Goal: Check status: Check status

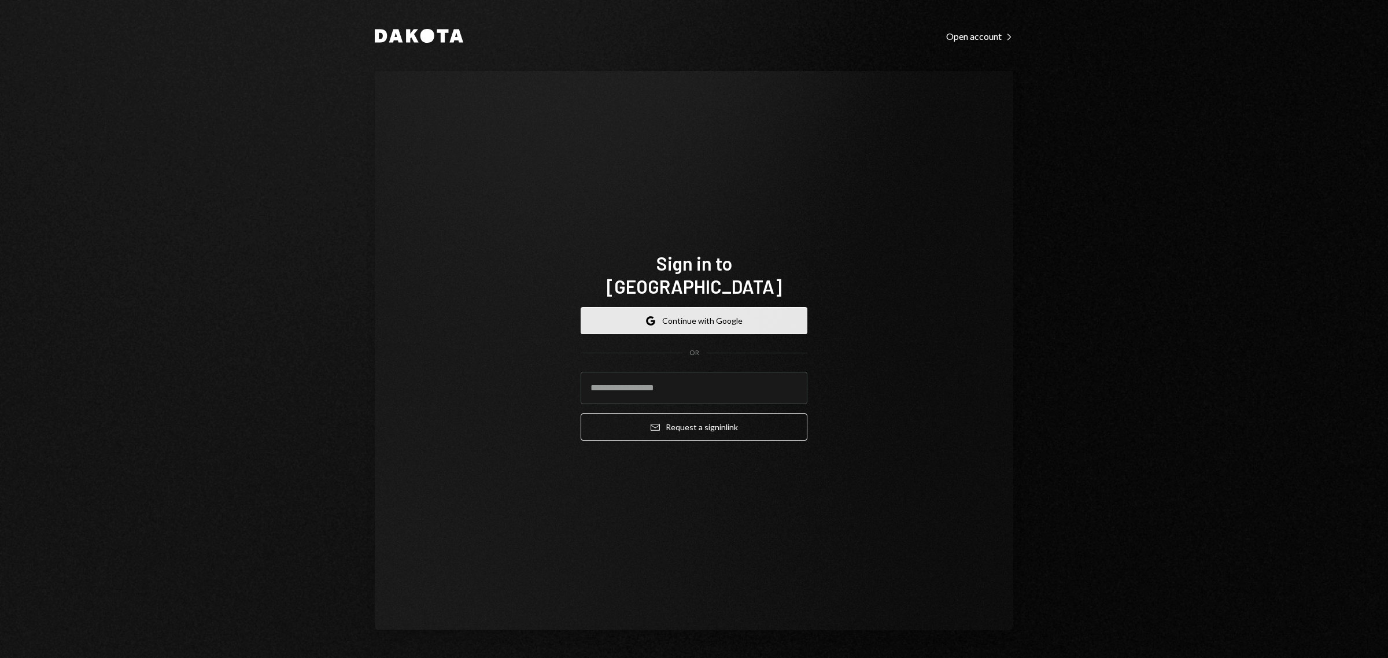
click at [713, 312] on button "Google Continue with Google" at bounding box center [694, 320] width 227 height 27
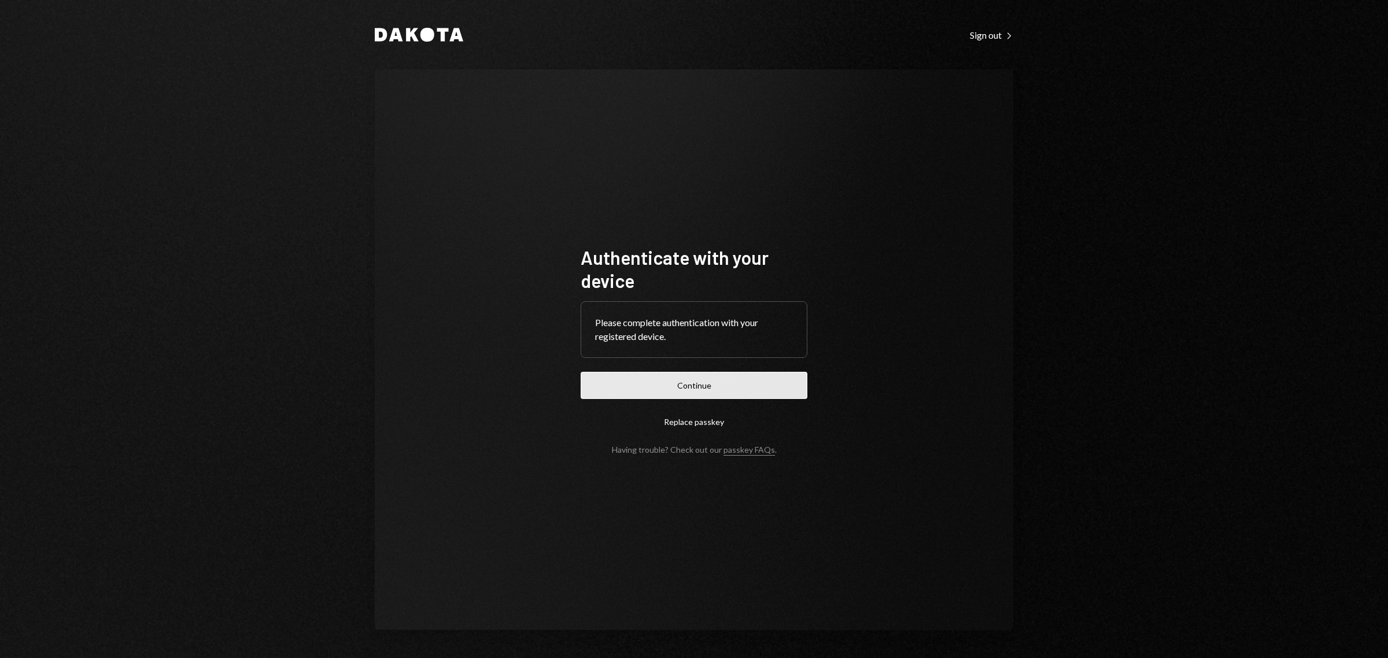
click at [707, 389] on button "Continue" at bounding box center [694, 385] width 227 height 27
click at [683, 377] on button "Continue" at bounding box center [694, 385] width 227 height 27
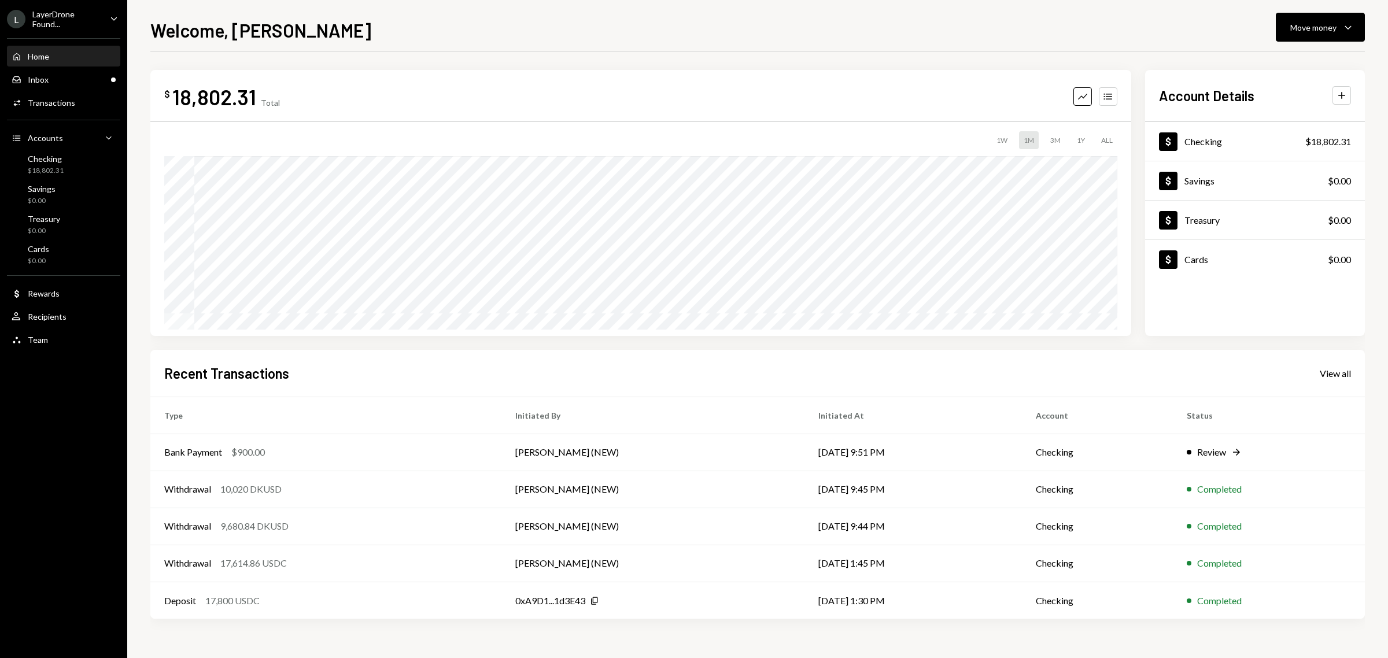
click at [108, 17] on icon "Caret Down" at bounding box center [114, 18] width 13 height 13
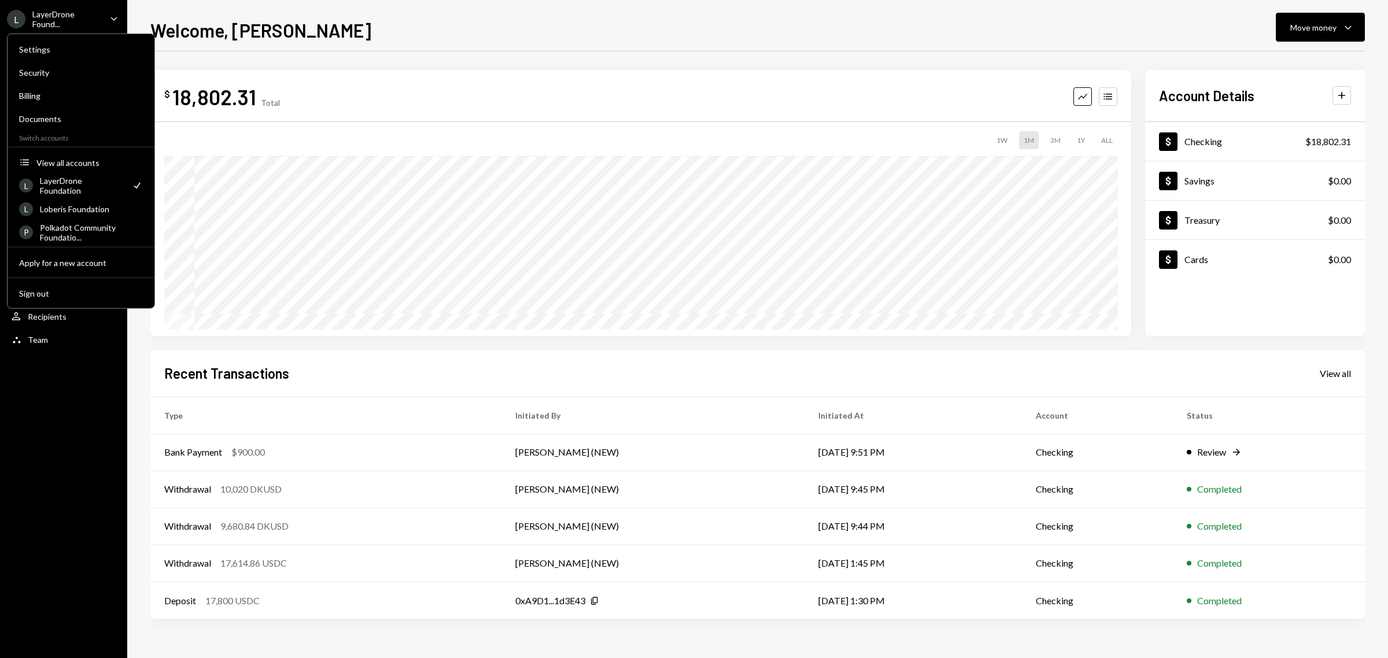
click at [289, 16] on div "Welcome, [PERSON_NAME] Move money Caret Down" at bounding box center [757, 28] width 1215 height 25
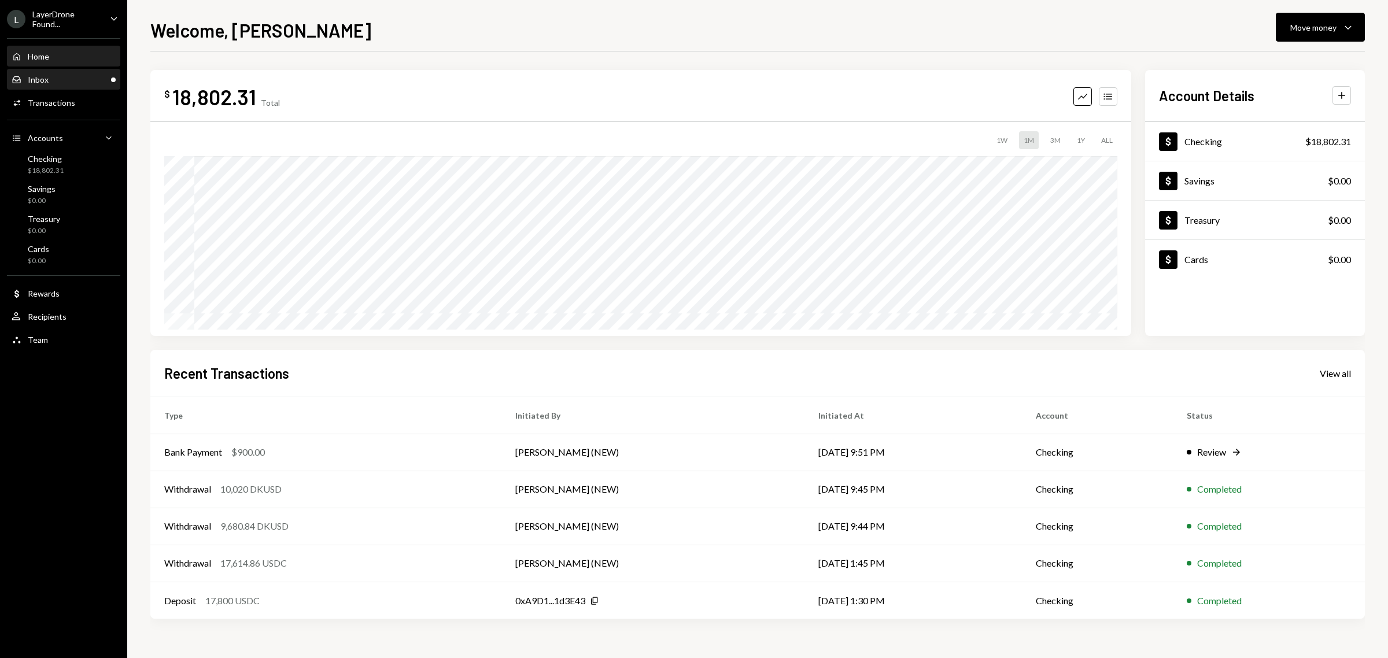
click at [55, 75] on div "Inbox Inbox" at bounding box center [64, 80] width 104 height 10
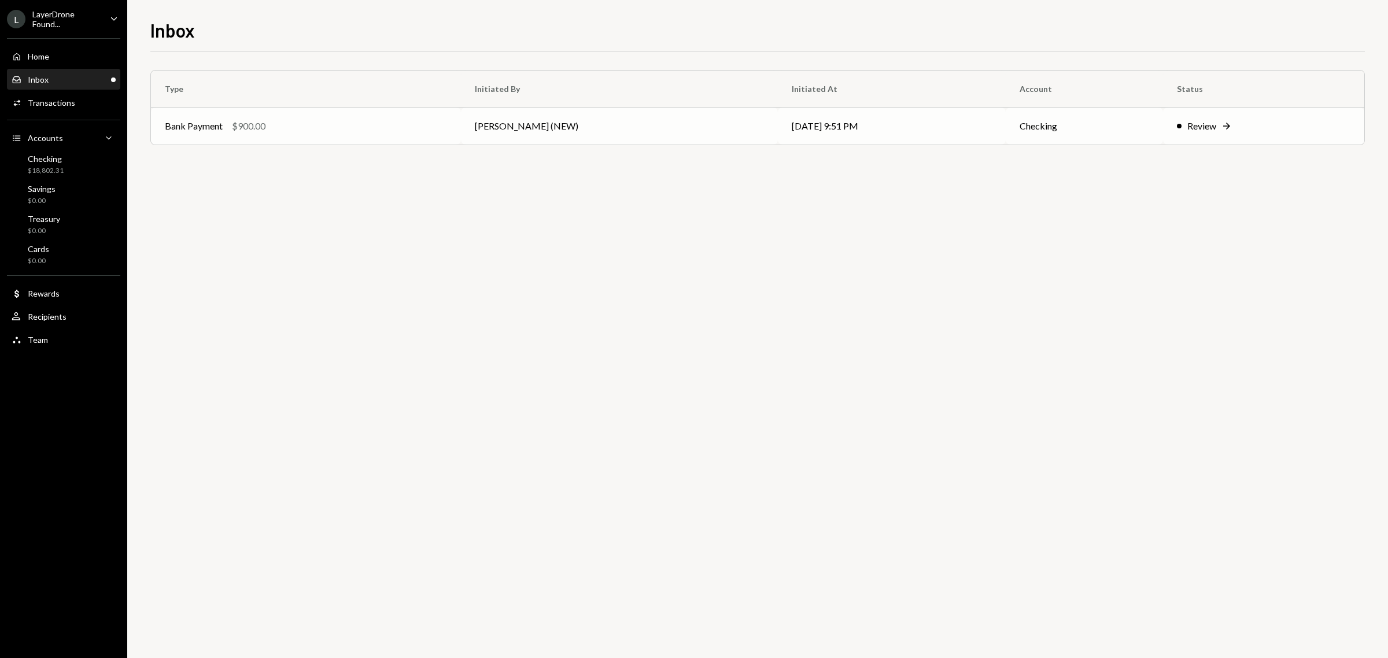
click at [1198, 119] on div "Review" at bounding box center [1202, 126] width 29 height 14
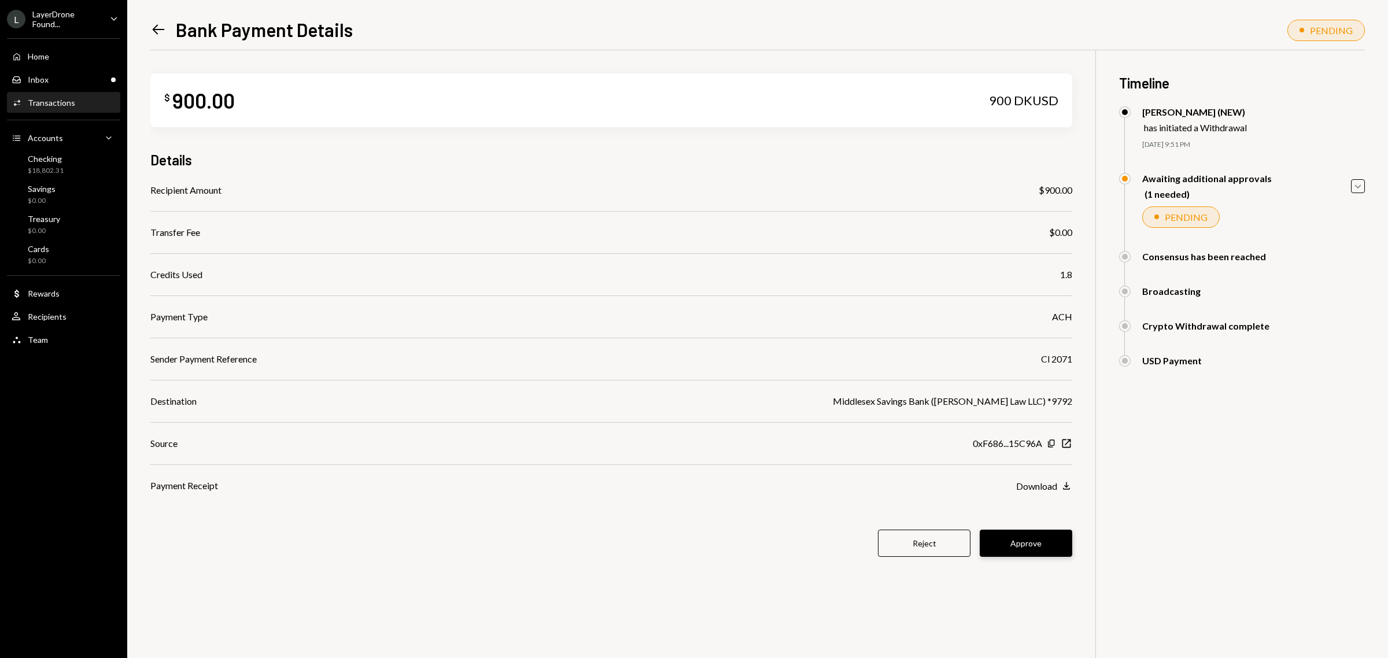
click at [1025, 536] on button "Approve" at bounding box center [1026, 543] width 93 height 27
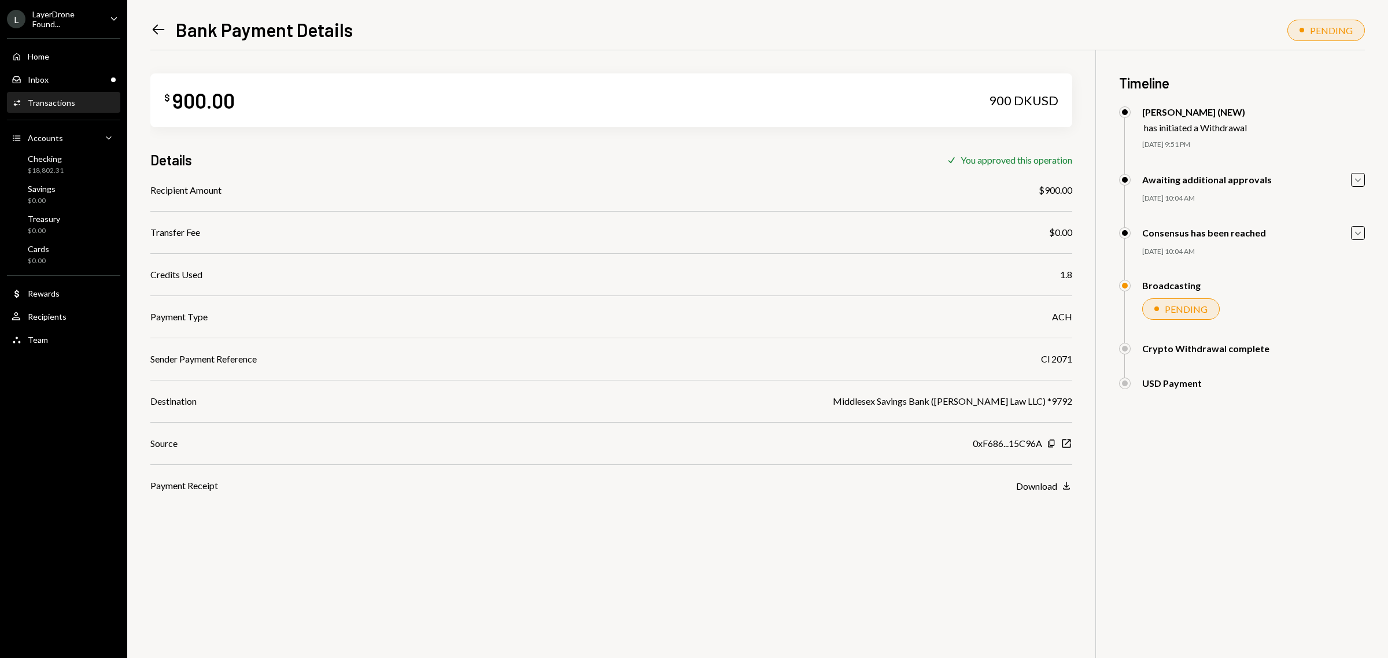
click at [41, 13] on div "LayerDrone Found..." at bounding box center [66, 19] width 68 height 20
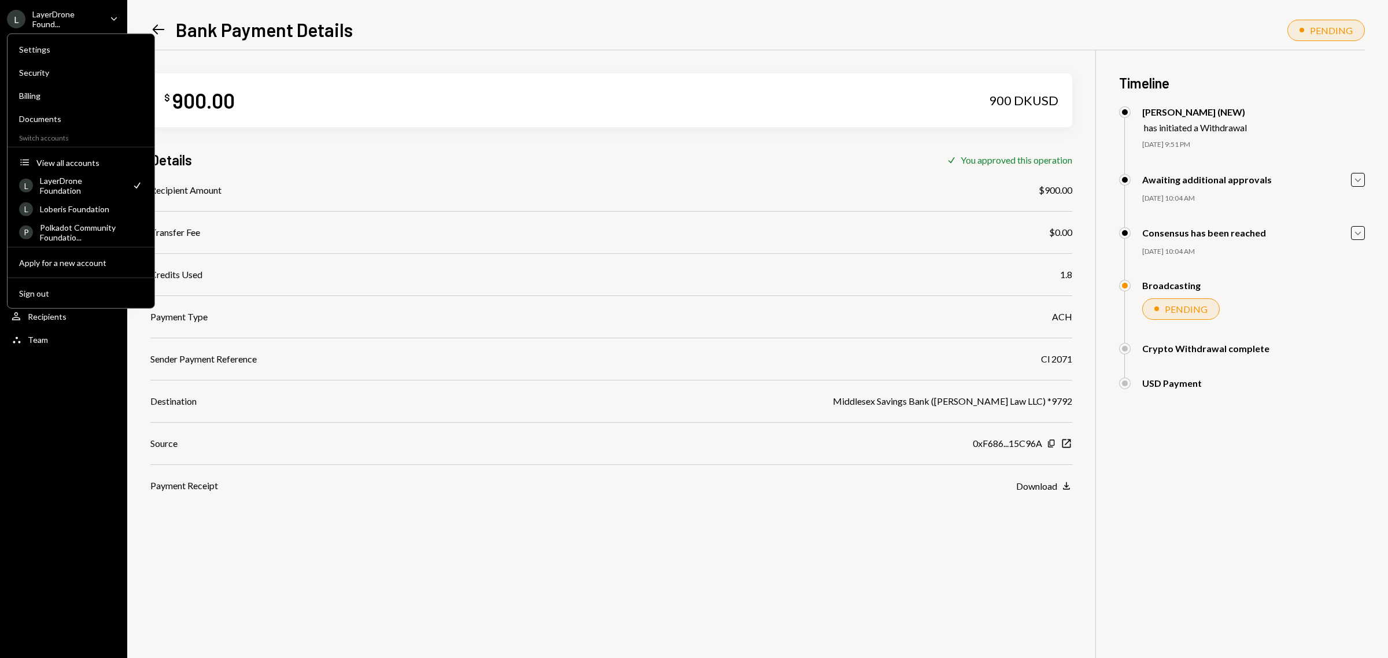
click at [51, 15] on div "LayerDrone Found..." at bounding box center [66, 19] width 68 height 20
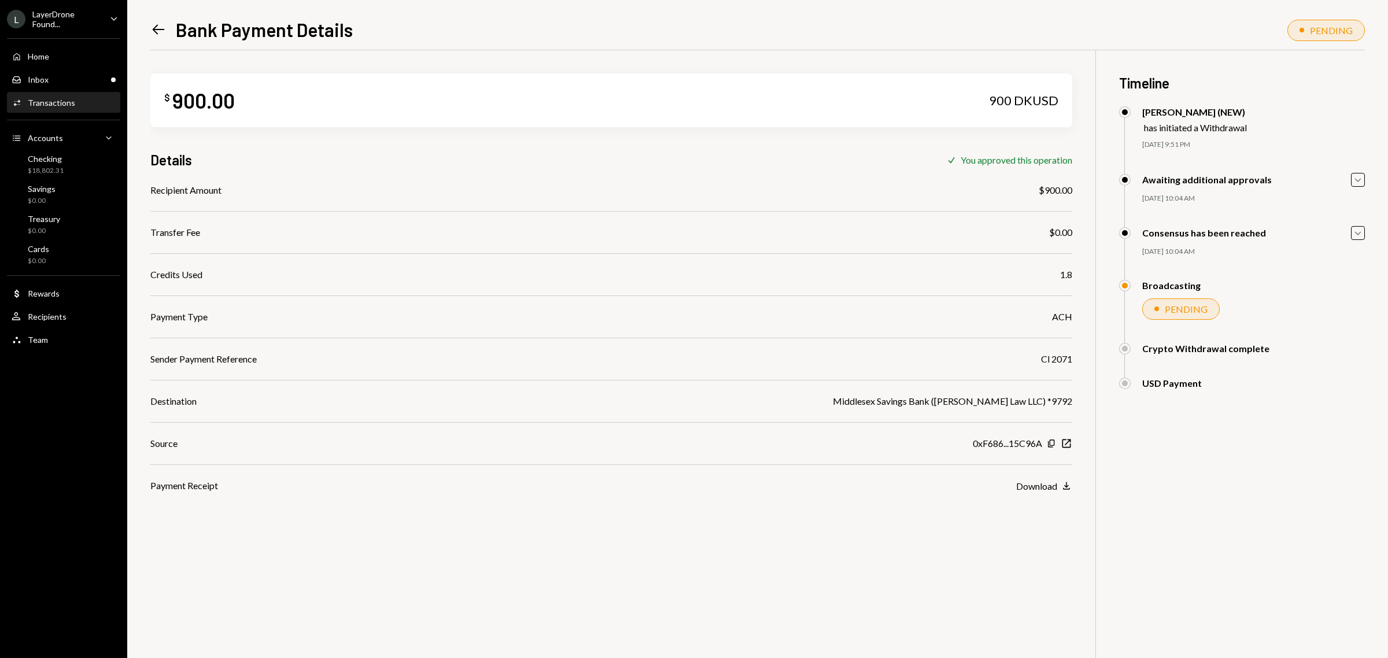
click at [108, 16] on icon "Caret Down" at bounding box center [114, 18] width 13 height 13
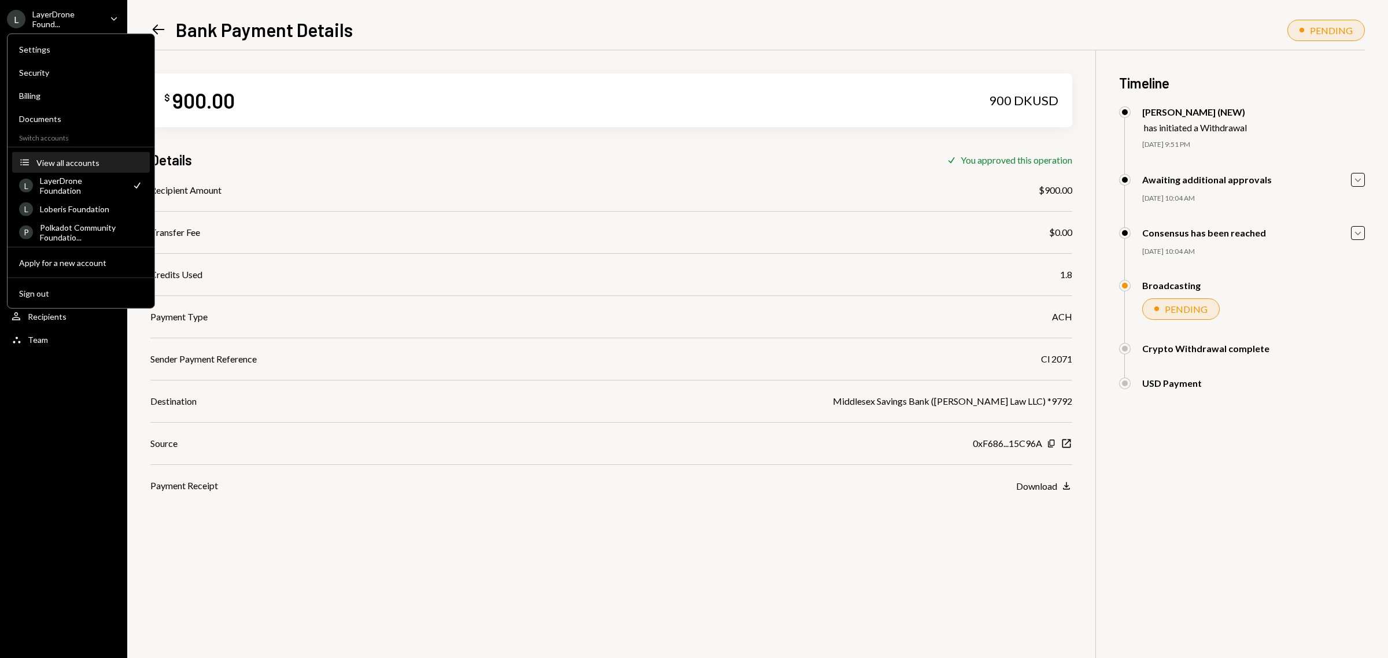
click at [76, 156] on button "Accounts View all accounts" at bounding box center [81, 163] width 138 height 21
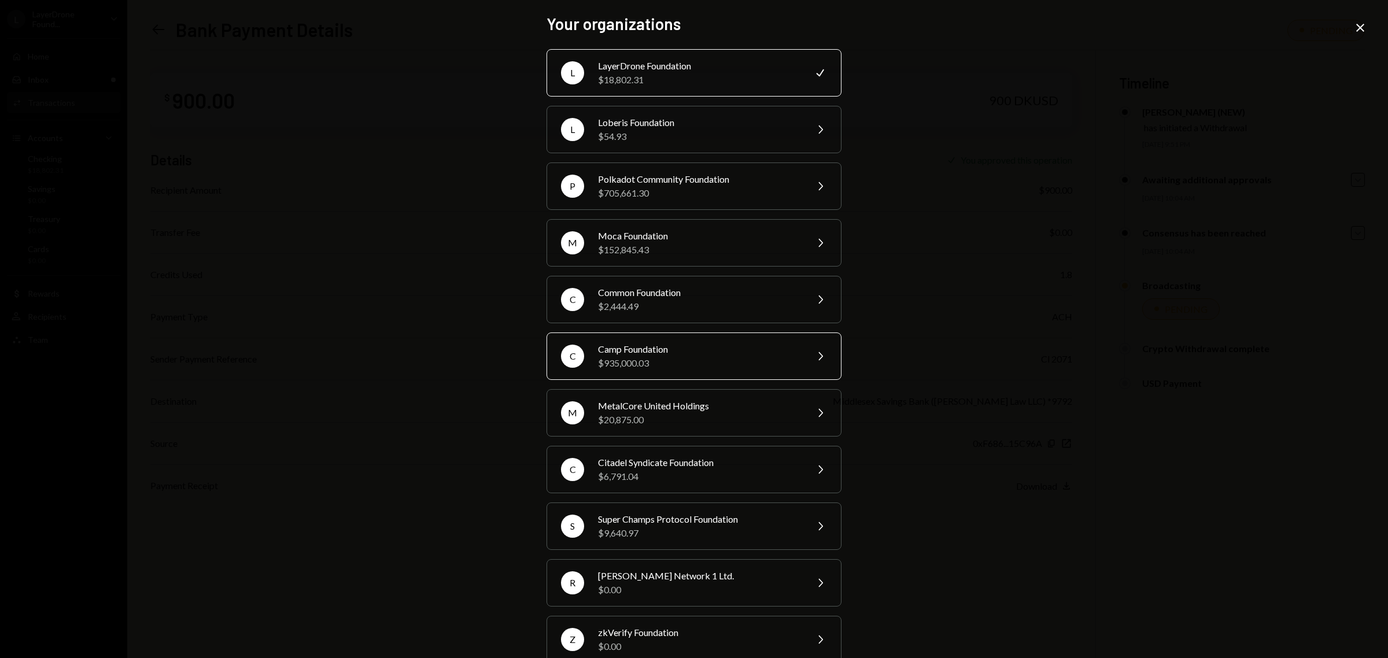
click at [683, 356] on div "Camp Foundation" at bounding box center [698, 349] width 201 height 14
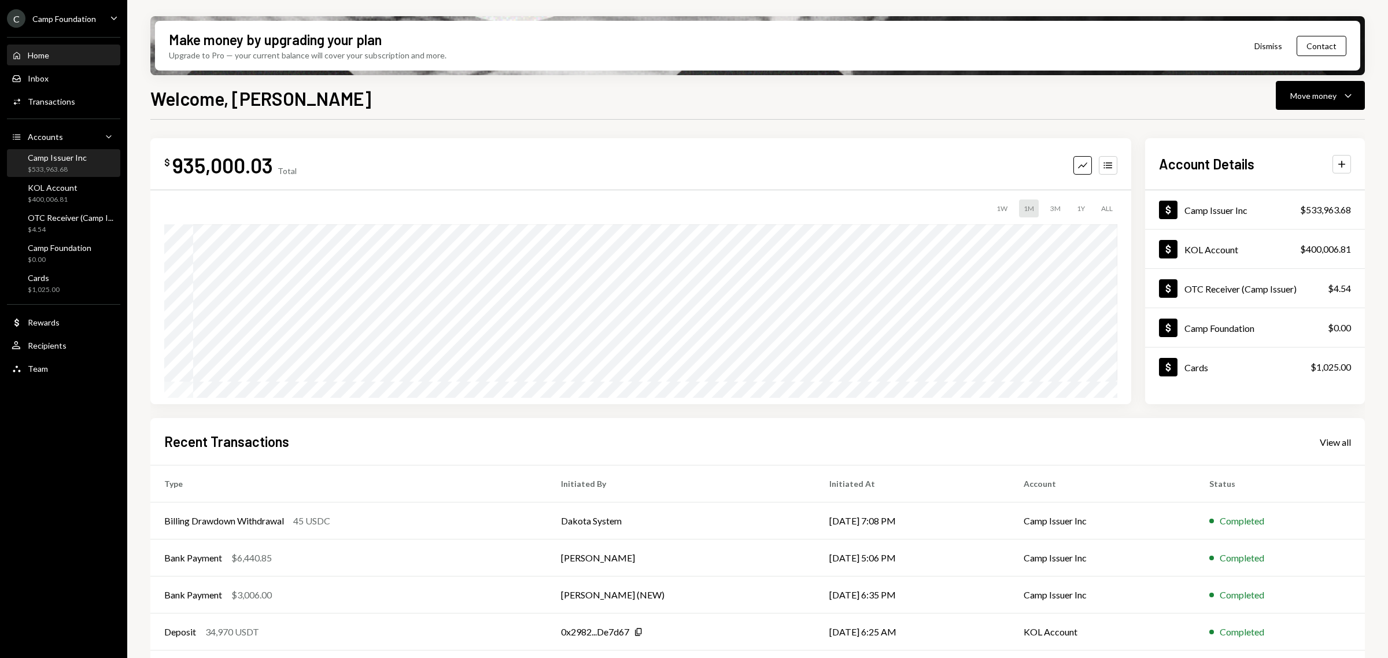
click at [50, 165] on div "$533,963.68" at bounding box center [57, 170] width 59 height 10
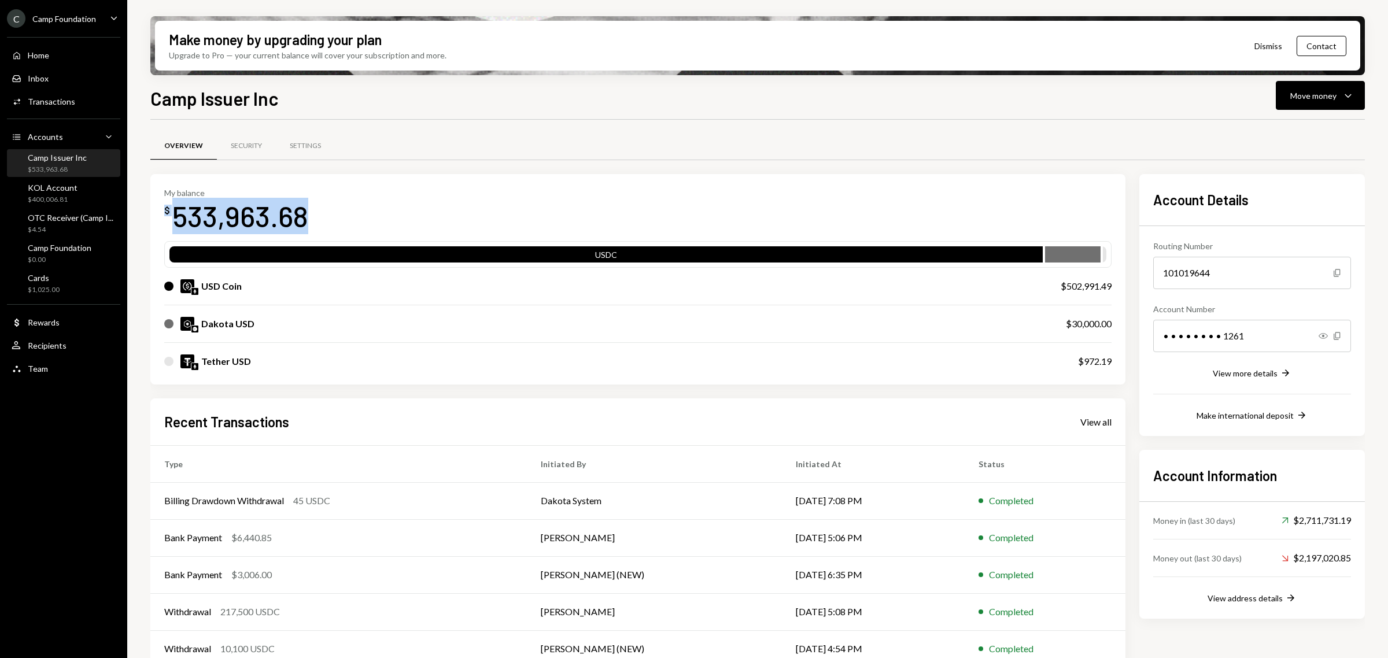
drag, startPoint x: 325, startPoint y: 218, endPoint x: 166, endPoint y: 214, distance: 158.6
click at [166, 214] on div "My balance $ 533,963.68" at bounding box center [638, 211] width 948 height 46
click at [188, 218] on div "533,963.68" at bounding box center [240, 216] width 136 height 36
drag, startPoint x: 171, startPoint y: 215, endPoint x: 310, endPoint y: 220, distance: 139.5
click at [310, 220] on div "My balance $ 533,963.68" at bounding box center [638, 211] width 948 height 46
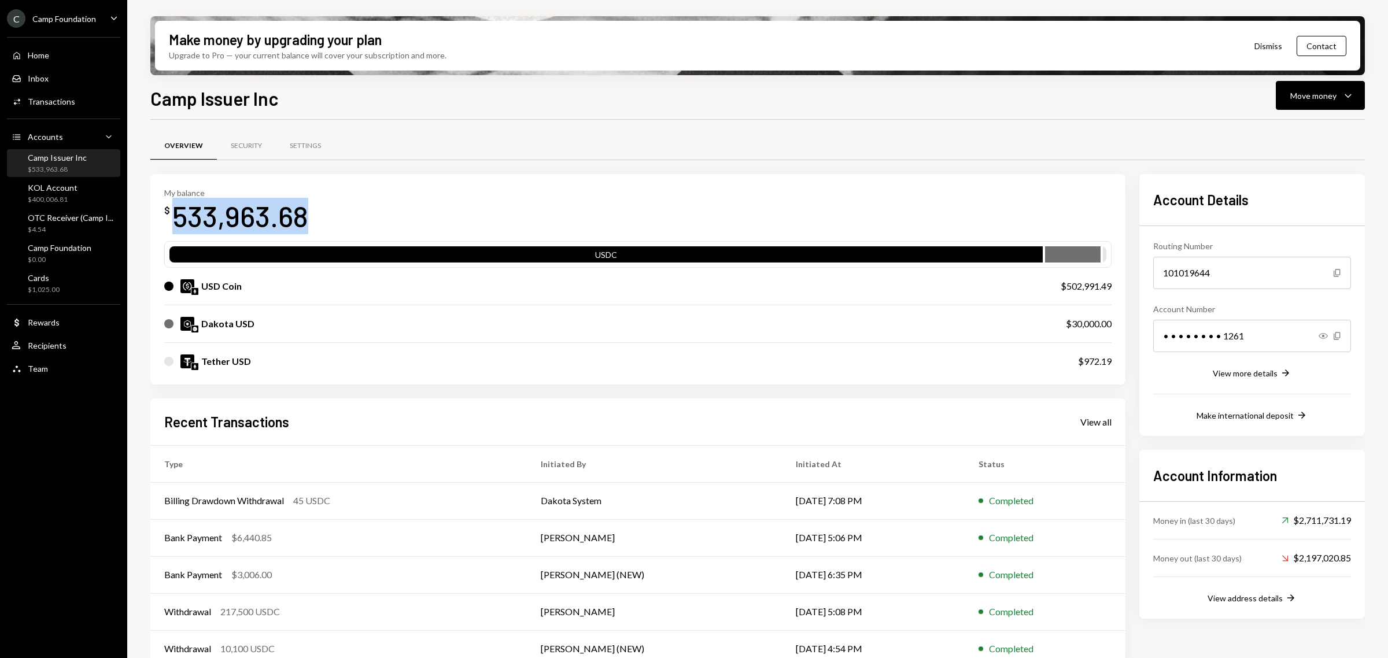
copy div "533,963.68"
click at [73, 196] on div "$400,006.81" at bounding box center [53, 200] width 50 height 10
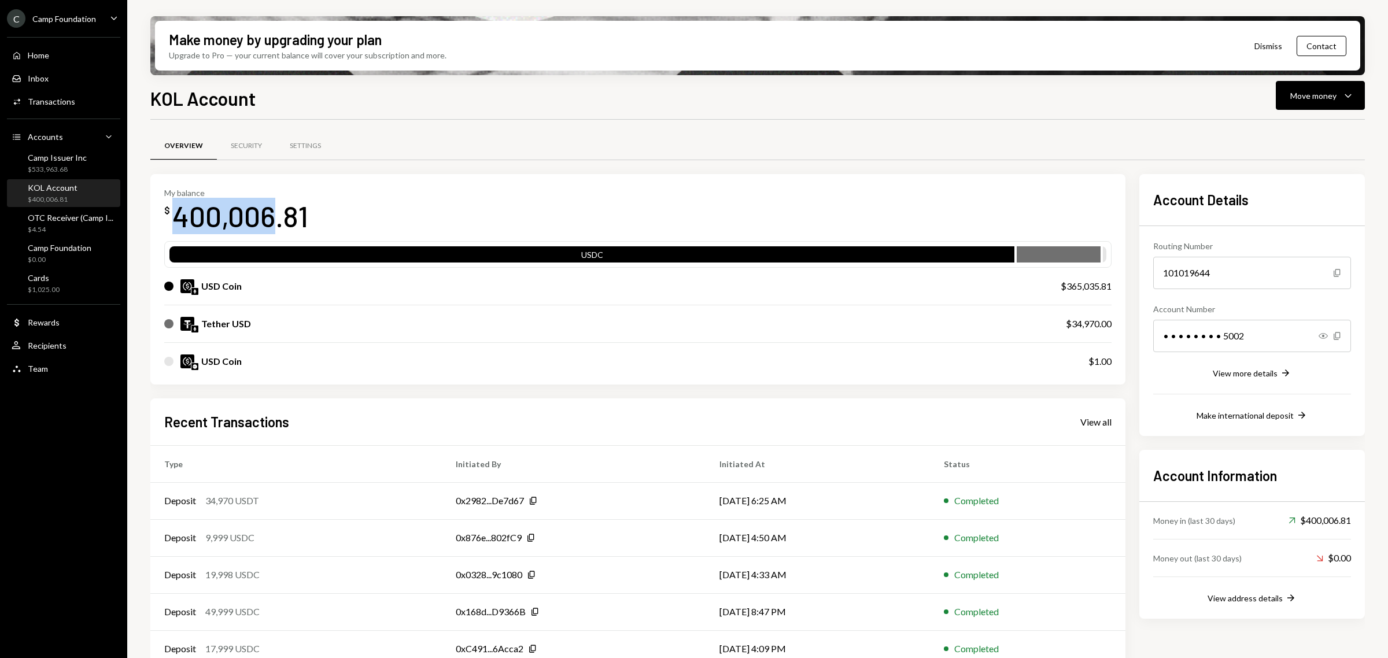
drag, startPoint x: 273, startPoint y: 216, endPoint x: 171, endPoint y: 212, distance: 102.5
click at [171, 212] on div "$ 400,006.81" at bounding box center [236, 216] width 144 height 36
copy div "400,006"
